Goal: Task Accomplishment & Management: Use online tool/utility

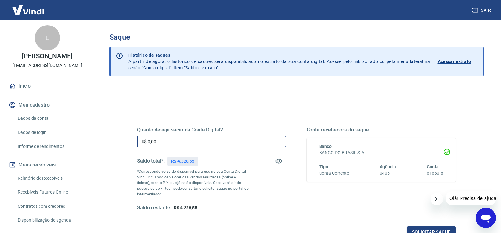
click at [168, 144] on input "R$ 0,00" at bounding box center [211, 142] width 149 height 12
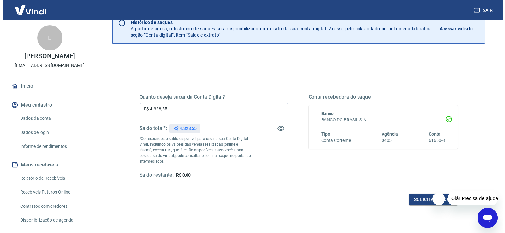
scroll to position [63, 0]
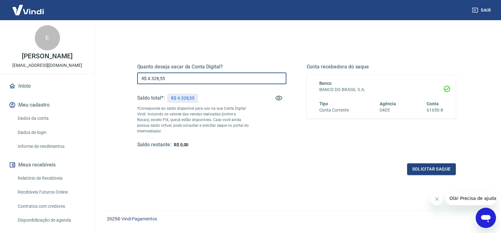
type input "R$ 4.328,55"
click at [436, 200] on icon "Fechar mensagem da empresa" at bounding box center [436, 199] width 5 height 5
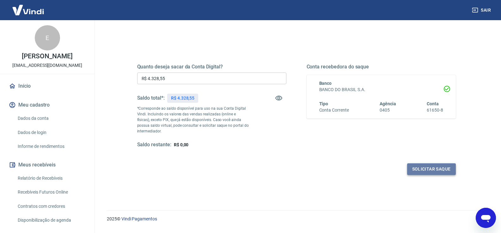
click at [432, 172] on button "Solicitar saque" at bounding box center [431, 170] width 49 height 12
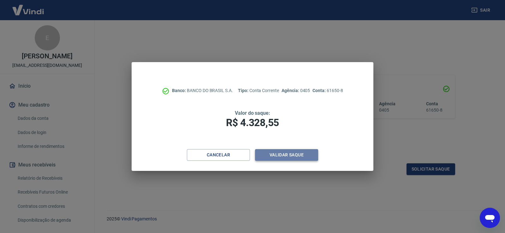
click at [285, 157] on button "Validar saque" at bounding box center [286, 155] width 63 height 12
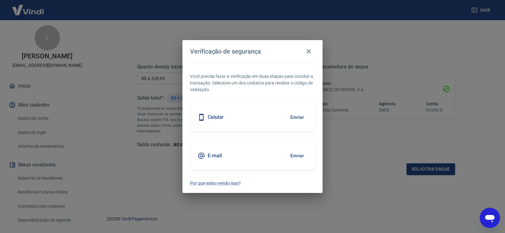
click at [302, 115] on button "Enviar" at bounding box center [297, 117] width 21 height 13
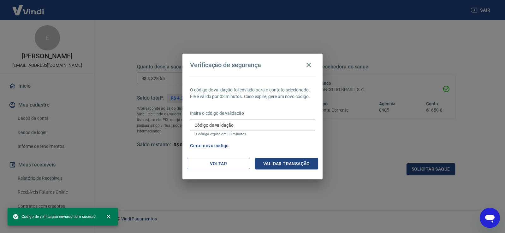
click at [286, 124] on input "Código de validação" at bounding box center [252, 125] width 125 height 12
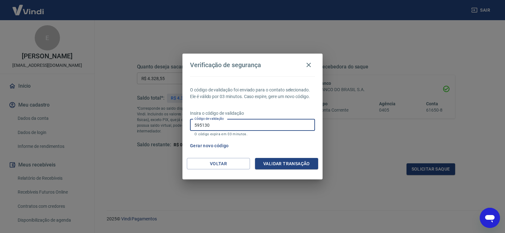
type input "595130"
click at [268, 164] on button "Validar transação" at bounding box center [286, 164] width 63 height 12
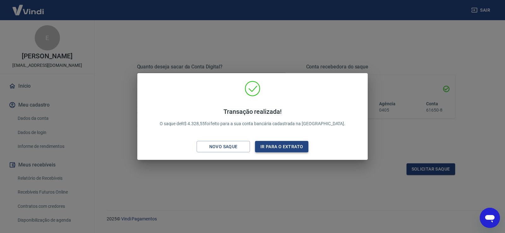
click at [282, 142] on button "Ir para o extrato" at bounding box center [281, 147] width 53 height 12
